Goal: Information Seeking & Learning: Learn about a topic

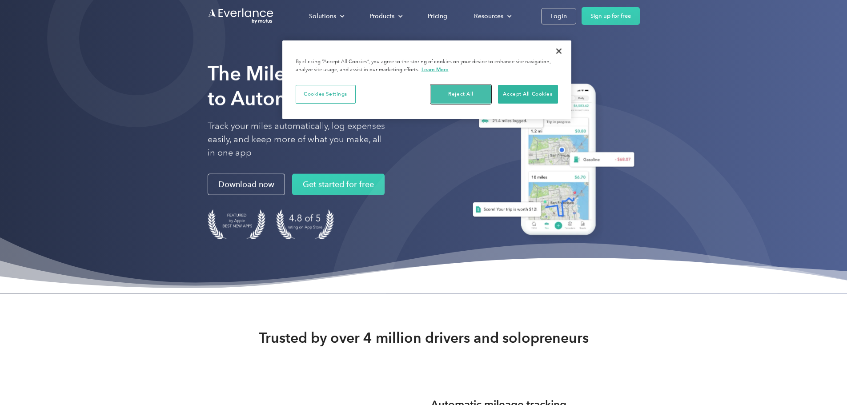
click at [463, 95] on button "Reject All" at bounding box center [461, 94] width 60 height 19
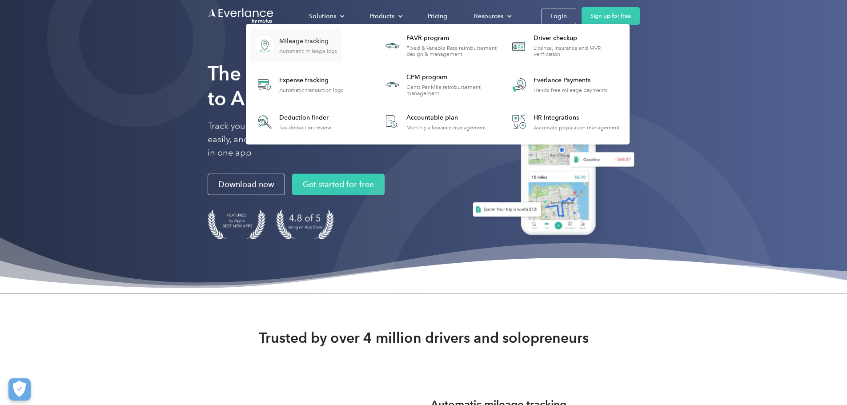
click at [337, 40] on div "Mileage tracking" at bounding box center [308, 41] width 58 height 9
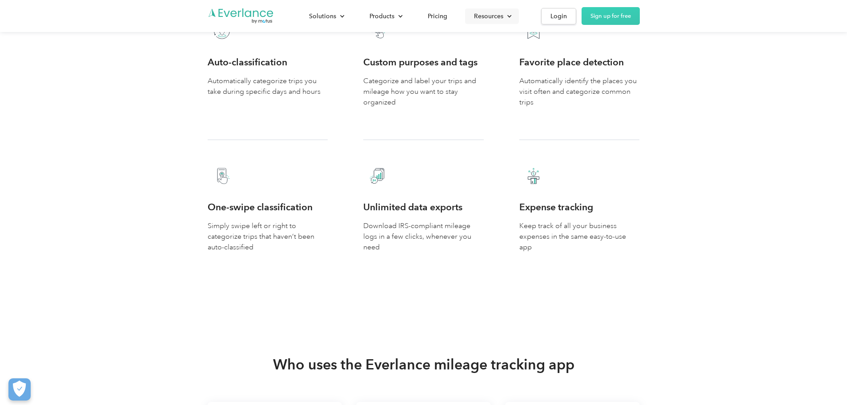
scroll to position [1556, 0]
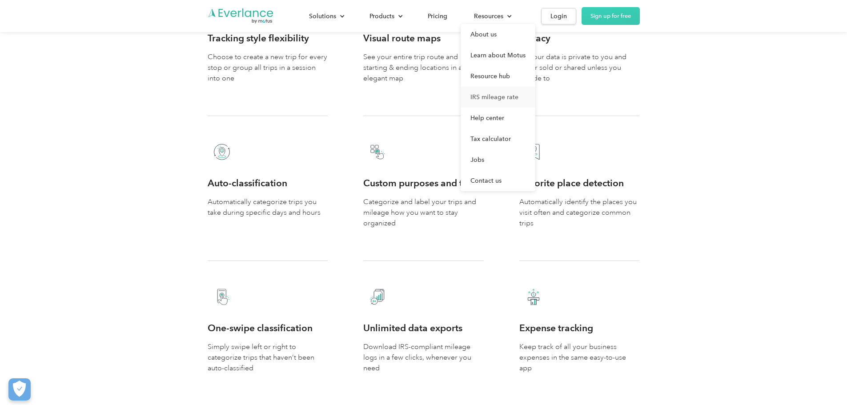
click at [535, 96] on link "IRS mileage rate" at bounding box center [498, 97] width 75 height 21
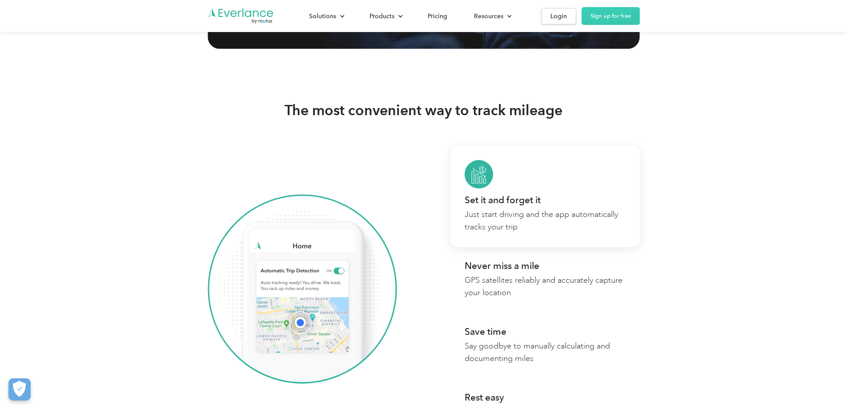
scroll to position [0, 0]
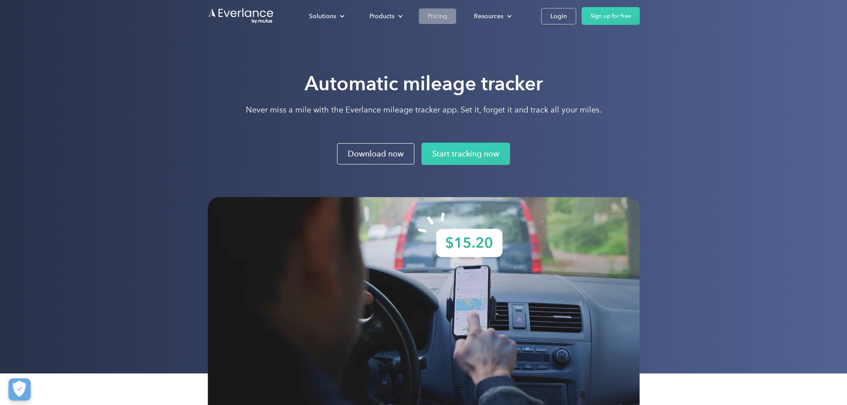
click at [447, 21] on div "Pricing" at bounding box center [438, 16] width 20 height 11
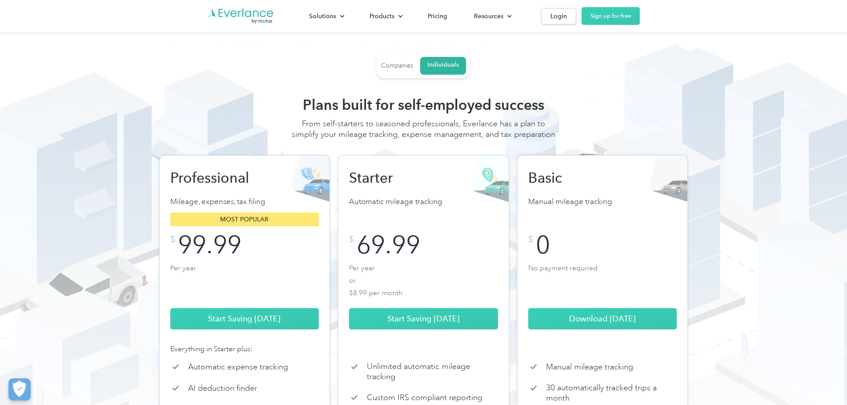
click at [399, 68] on div "Companies" at bounding box center [397, 66] width 32 height 8
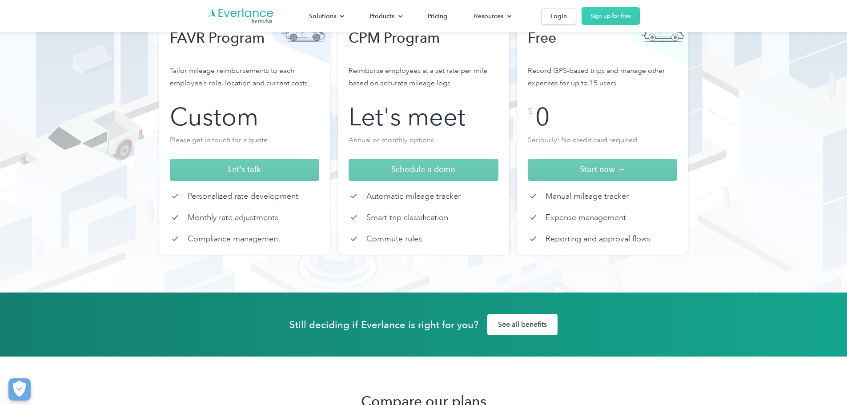
scroll to position [133, 0]
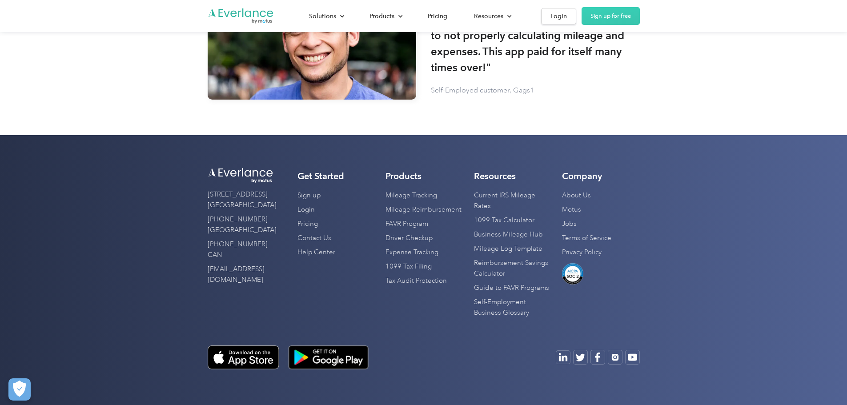
scroll to position [3013, 0]
click at [406, 203] on link "Mileage Tracking" at bounding box center [411, 195] width 52 height 14
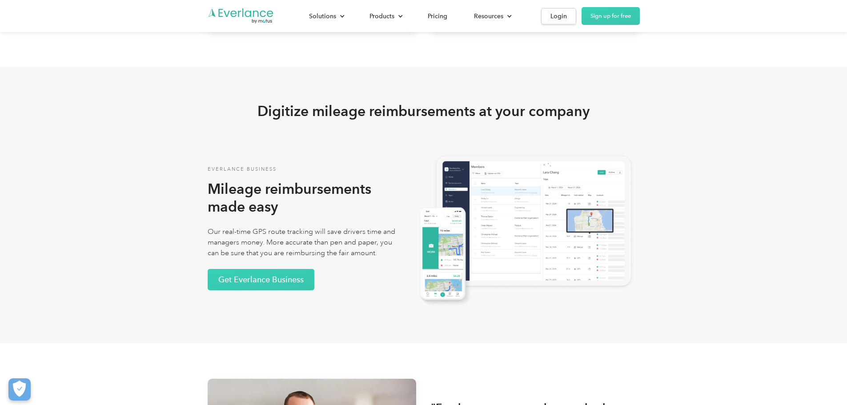
scroll to position [1556, 0]
